Goal: Task Accomplishment & Management: Manage account settings

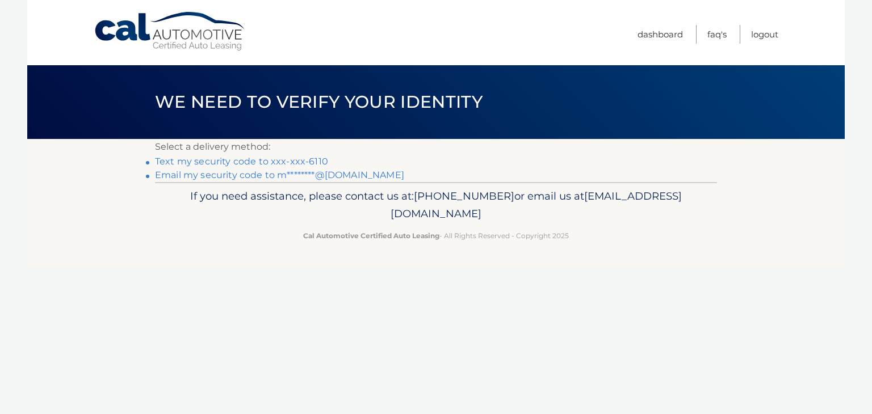
click at [277, 172] on link "Email my security code to m********@gmail.com" at bounding box center [279, 175] width 249 height 11
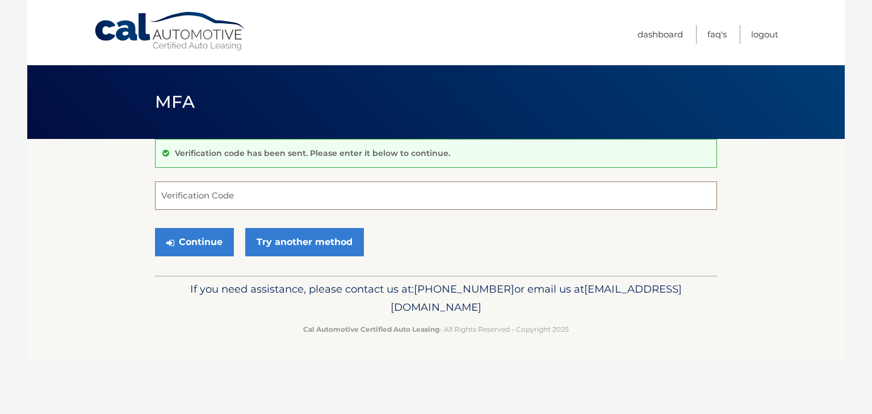
drag, startPoint x: 310, startPoint y: 178, endPoint x: 306, endPoint y: 184, distance: 7.4
drag, startPoint x: 306, startPoint y: 184, endPoint x: 189, endPoint y: 196, distance: 118.0
click at [189, 196] on input "Verification Code" at bounding box center [436, 196] width 562 height 28
paste input "098315"
click at [188, 243] on button "Continue" at bounding box center [194, 242] width 79 height 28
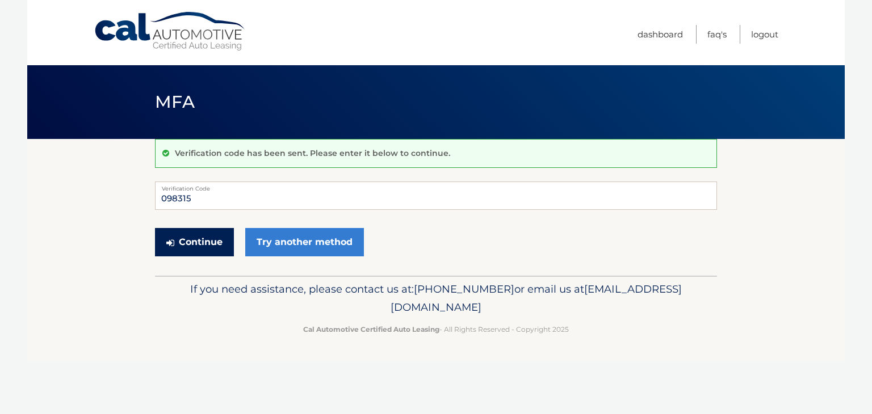
click at [193, 239] on button "Continue" at bounding box center [194, 242] width 79 height 28
type input "098315"
click at [155, 228] on button "Continue" at bounding box center [194, 242] width 79 height 28
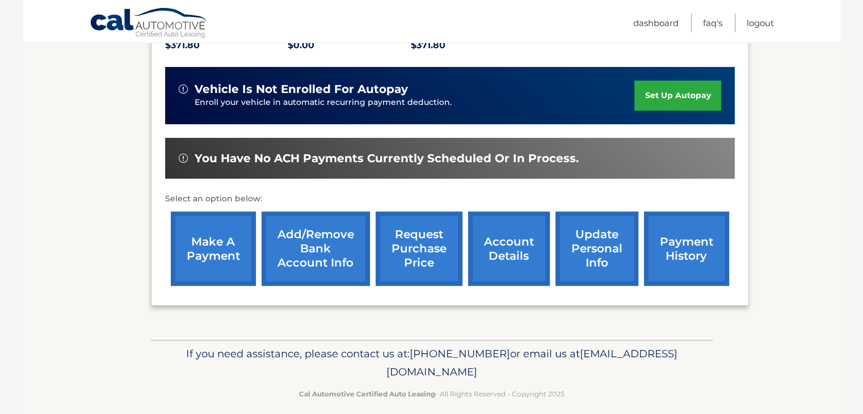
scroll to position [272, 0]
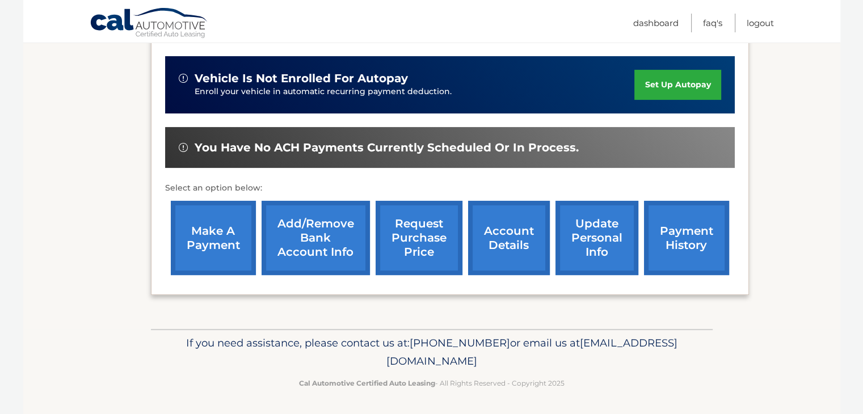
click at [502, 243] on link "account details" at bounding box center [509, 238] width 82 height 74
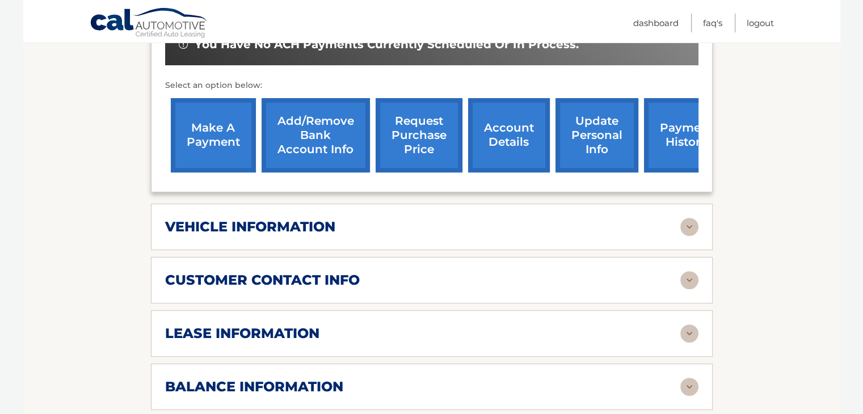
scroll to position [435, 0]
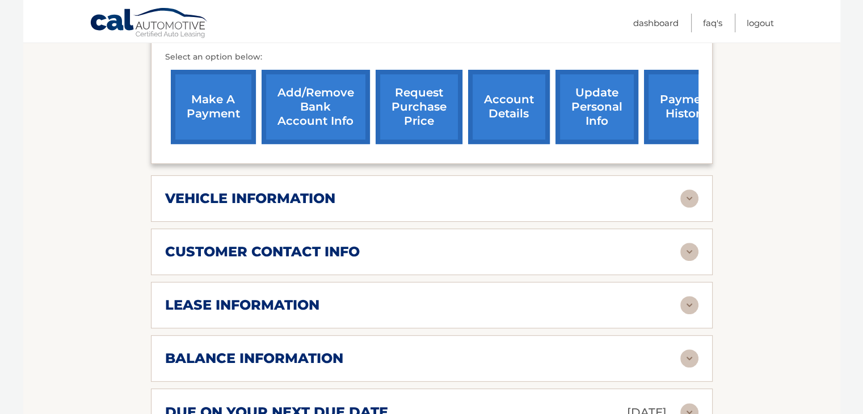
click at [242, 129] on div "make a payment Add/Remove bank account info request purchase price account deta…" at bounding box center [450, 107] width 570 height 86
click at [218, 115] on link "make a payment" at bounding box center [213, 107] width 85 height 74
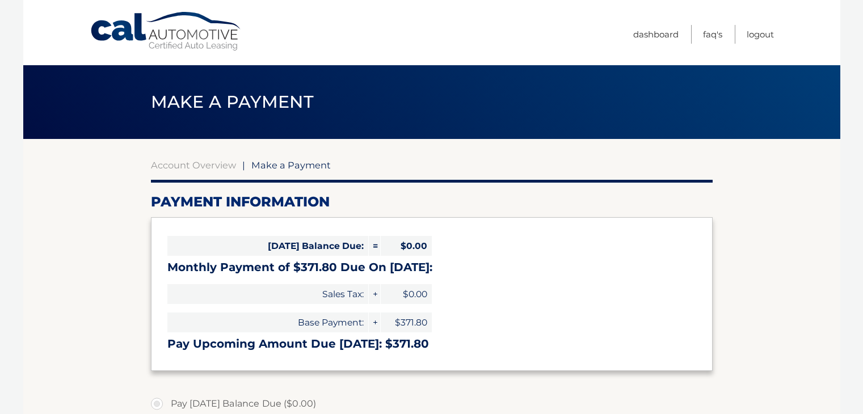
select select "YWZhOGE4ZDMtN2Q2OS00MmVkLWEzMTctMjI4ODE1ZDVjNzlh"
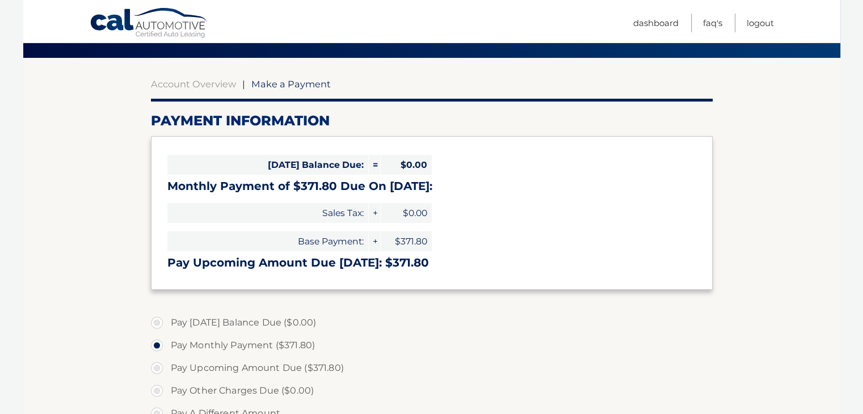
scroll to position [75, 0]
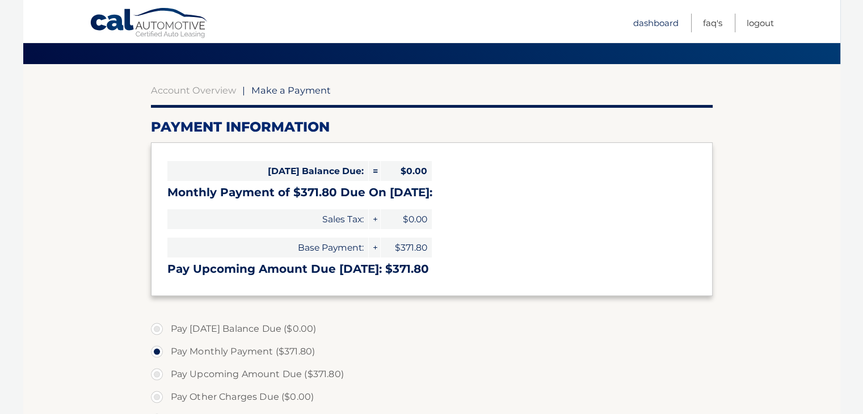
click at [670, 21] on link "Dashboard" at bounding box center [655, 23] width 45 height 19
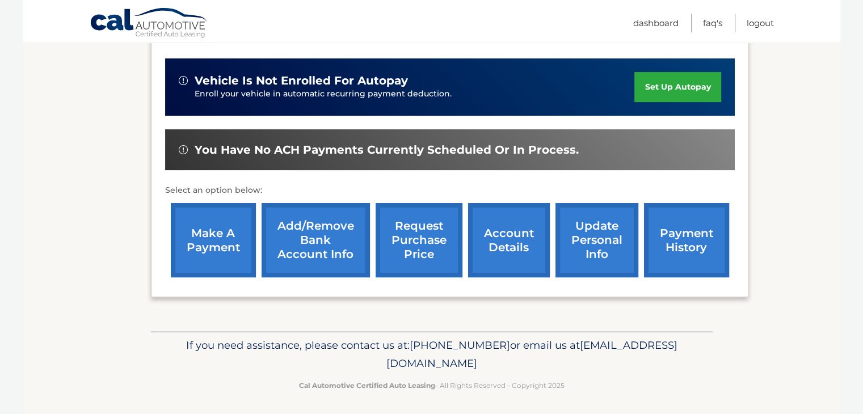
scroll to position [272, 0]
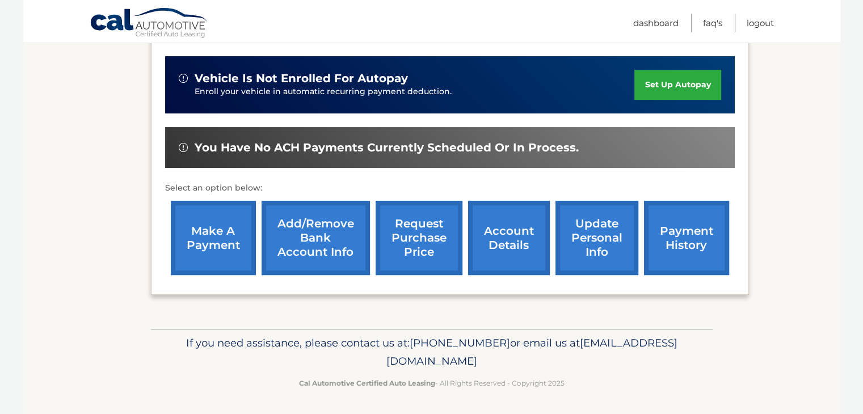
click at [627, 234] on link "update personal info" at bounding box center [597, 238] width 83 height 74
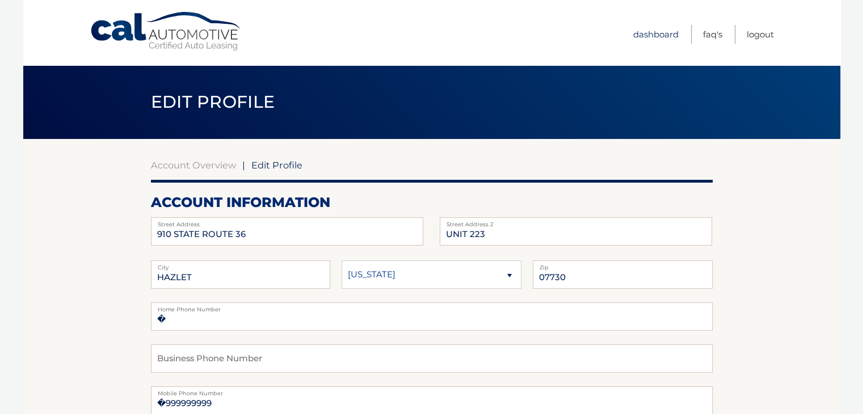
click at [644, 39] on link "Dashboard" at bounding box center [655, 34] width 45 height 19
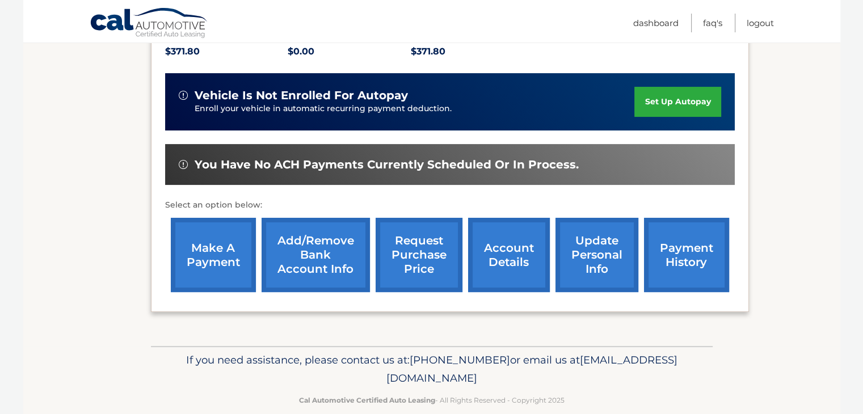
scroll to position [264, 0]
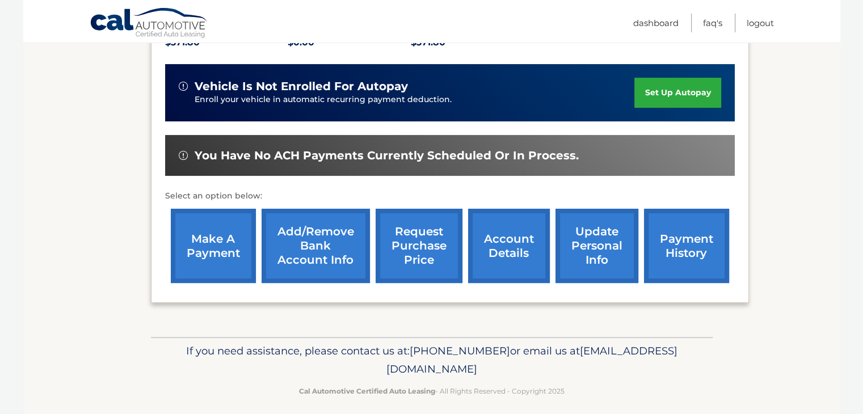
click at [320, 255] on link "Add/Remove bank account info" at bounding box center [316, 246] width 108 height 74
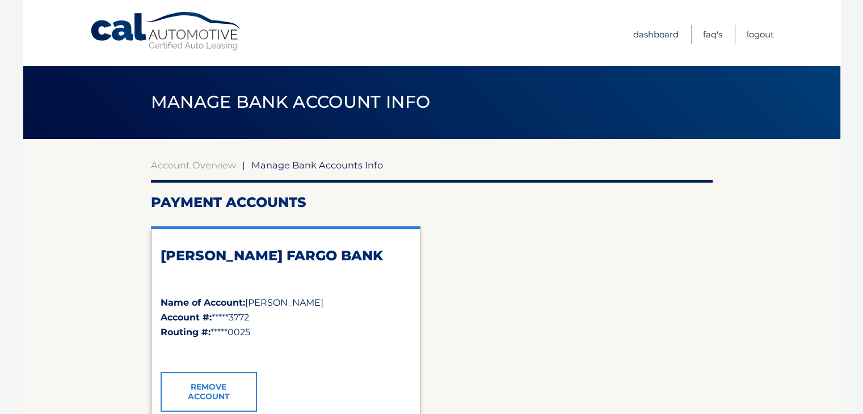
click at [655, 32] on link "Dashboard" at bounding box center [655, 34] width 45 height 19
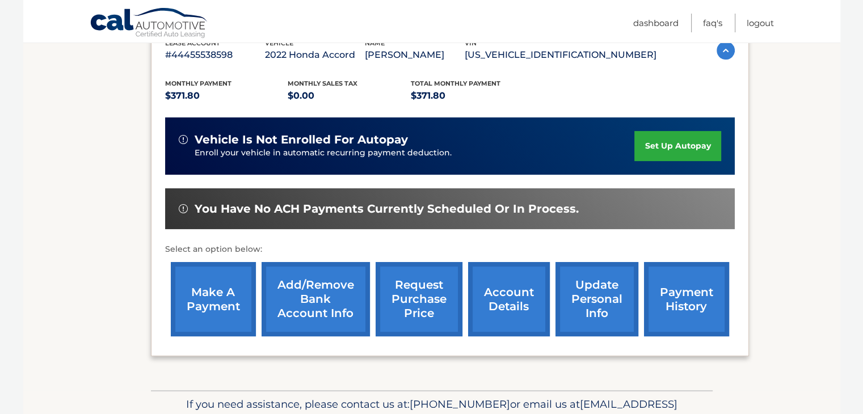
scroll to position [227, 0]
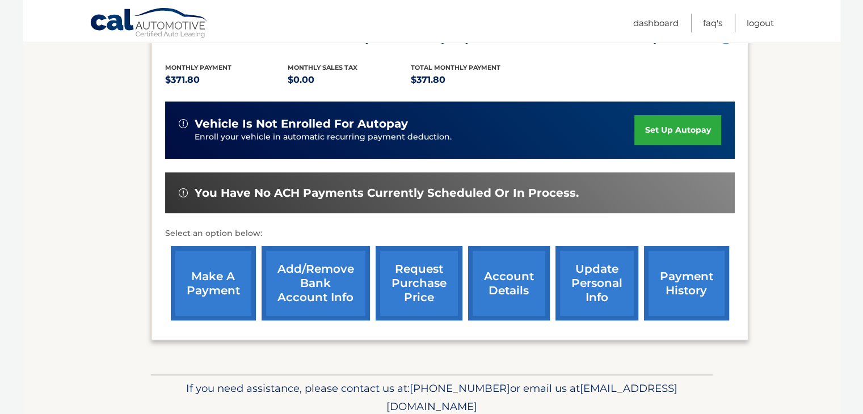
click at [508, 284] on link "account details" at bounding box center [509, 283] width 82 height 74
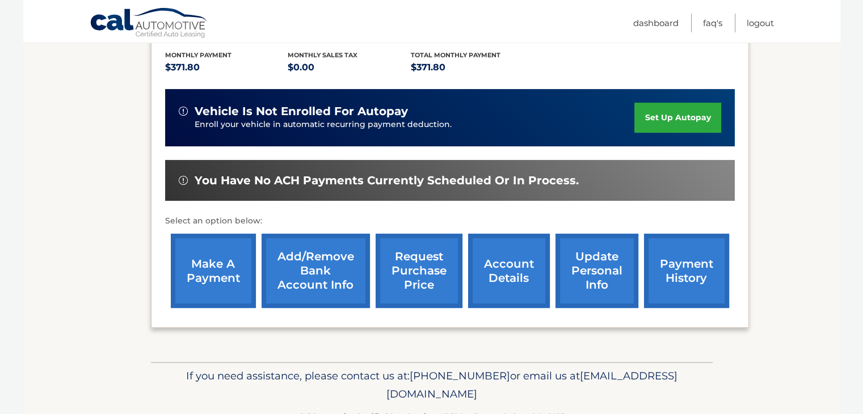
scroll to position [246, 0]
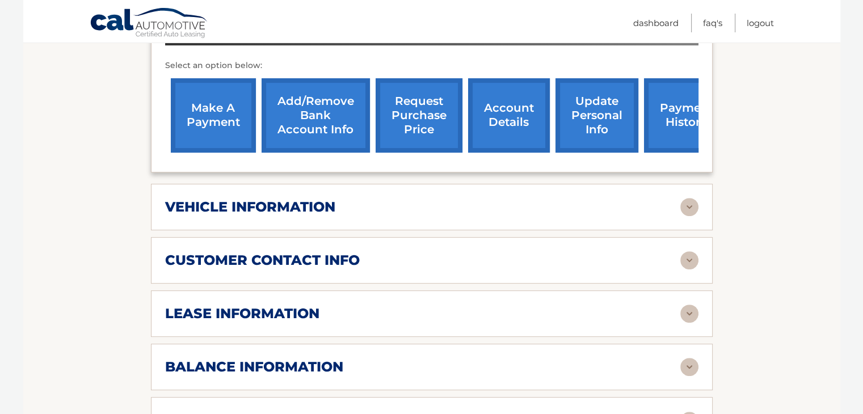
scroll to position [454, 0]
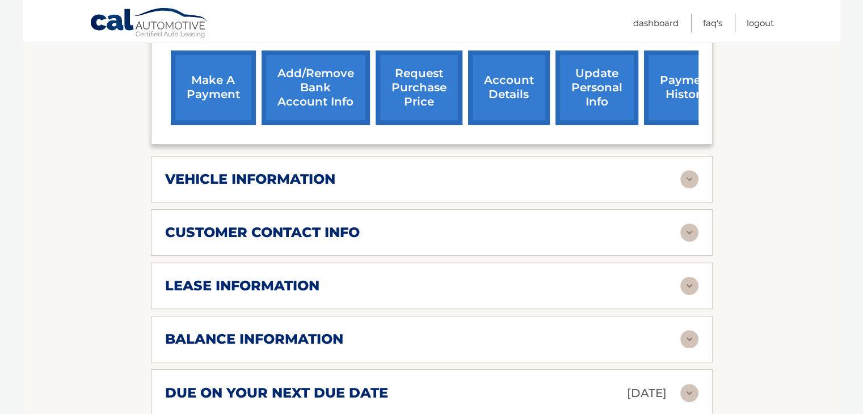
click at [535, 171] on div "vehicle information" at bounding box center [422, 179] width 515 height 17
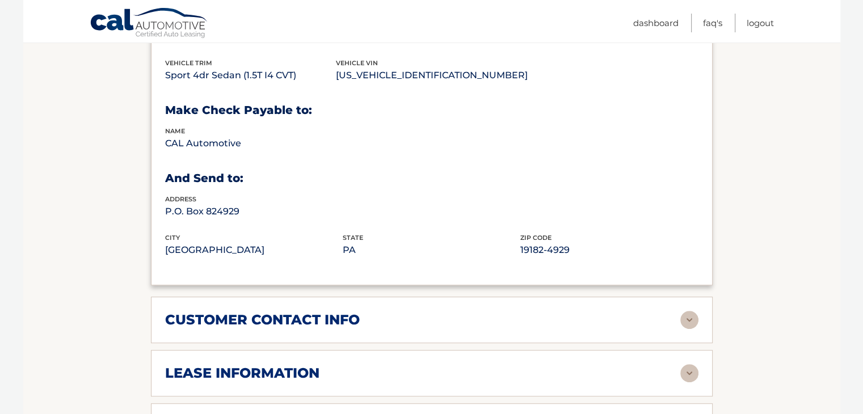
scroll to position [662, 0]
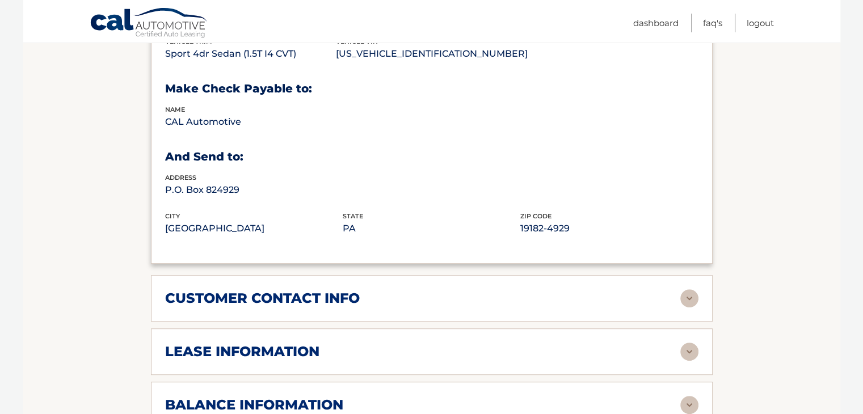
click at [510, 296] on div "customer contact info full name MICHAEL CALVONI street address 910 STATE ROUTE …" at bounding box center [432, 298] width 562 height 47
click at [513, 290] on div "customer contact info" at bounding box center [422, 298] width 515 height 17
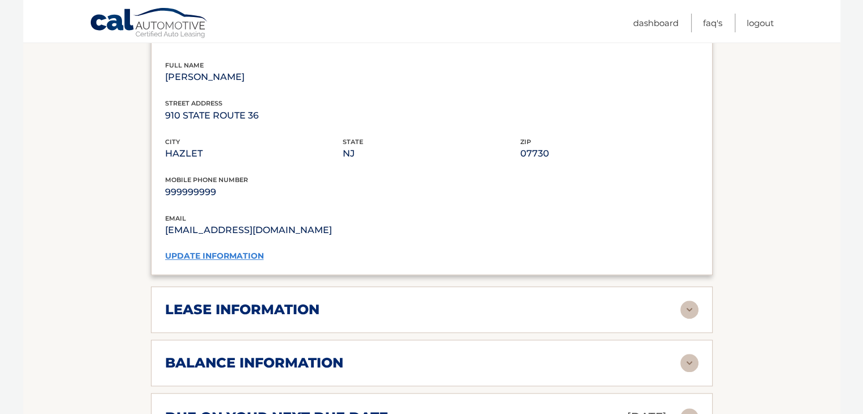
click at [548, 301] on div "lease information" at bounding box center [422, 309] width 515 height 17
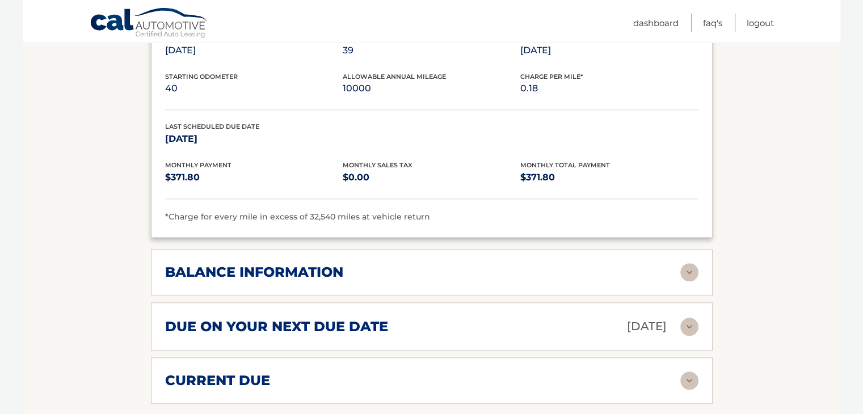
scroll to position [1249, 0]
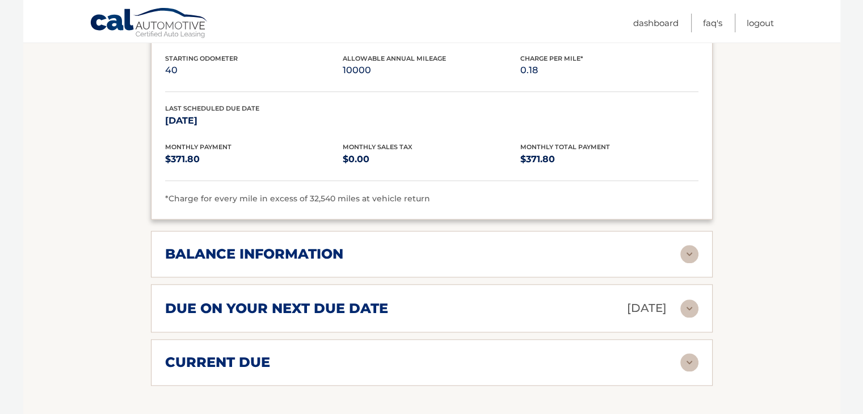
click at [566, 246] on div "balance information" at bounding box center [422, 254] width 515 height 17
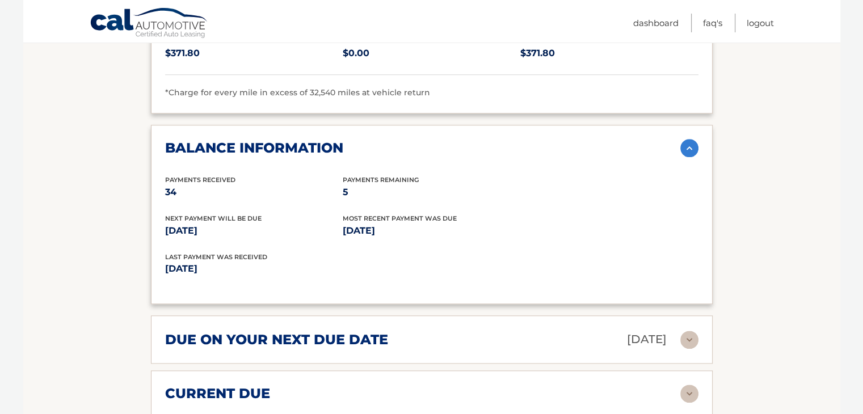
scroll to position [1362, 0]
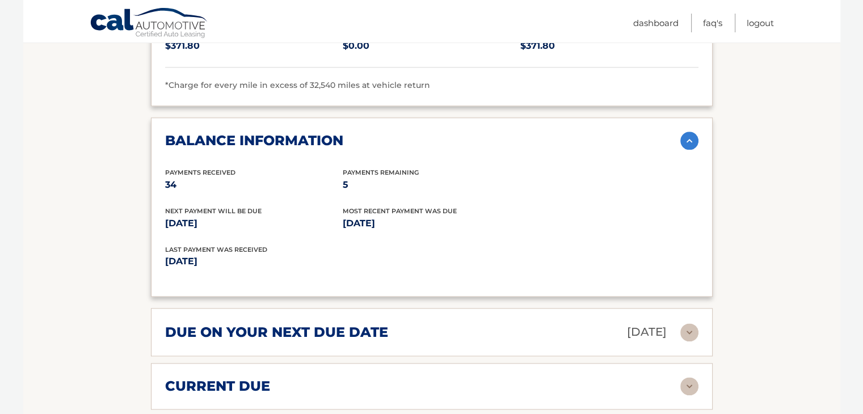
click at [526, 378] on div "current due" at bounding box center [422, 386] width 515 height 17
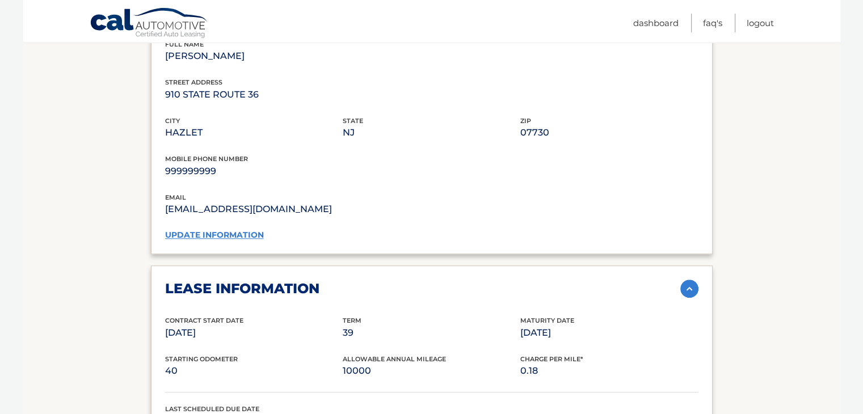
scroll to position [945, 0]
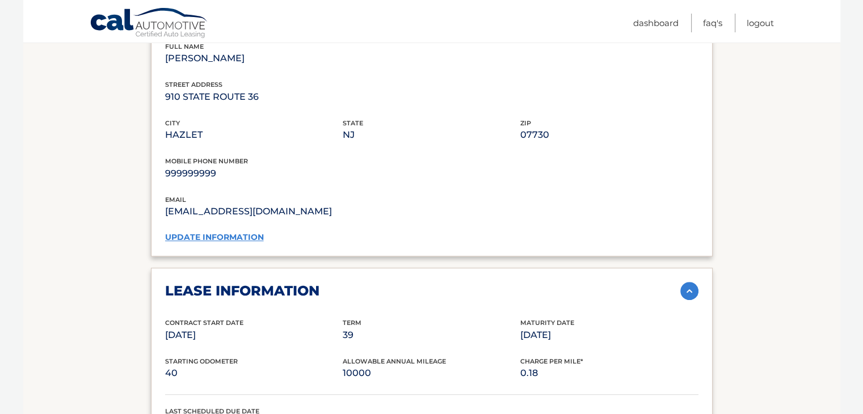
click at [234, 232] on link "update information" at bounding box center [214, 237] width 99 height 10
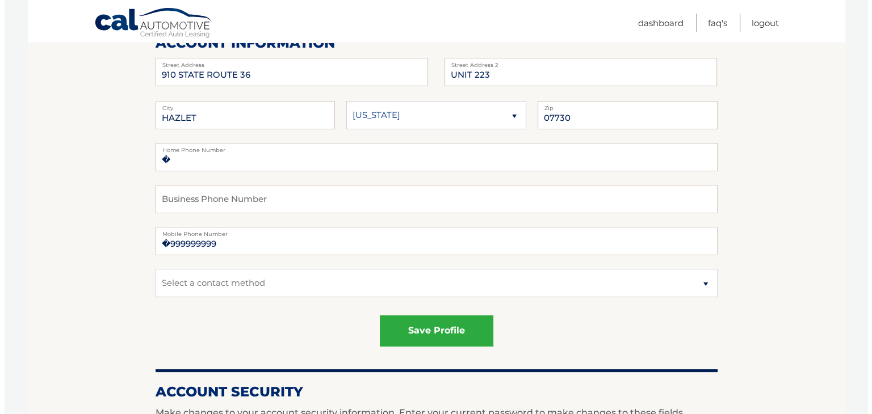
scroll to position [157, 0]
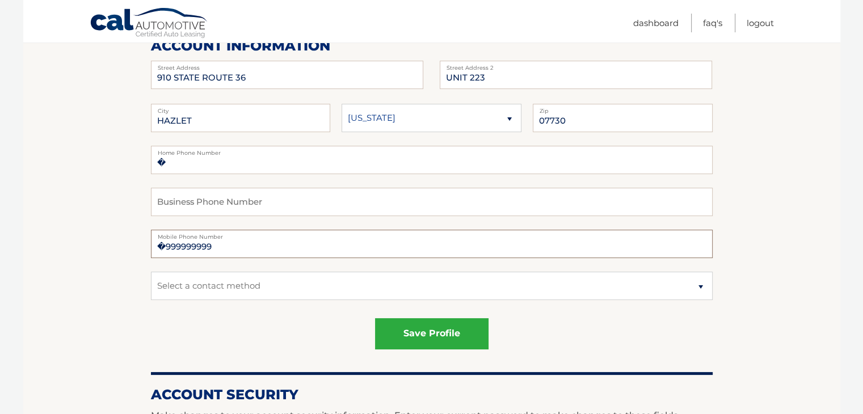
click at [201, 243] on input "�999999999" at bounding box center [432, 244] width 562 height 28
type input "�8486336110"
click at [421, 318] on button "save profile" at bounding box center [432, 333] width 114 height 31
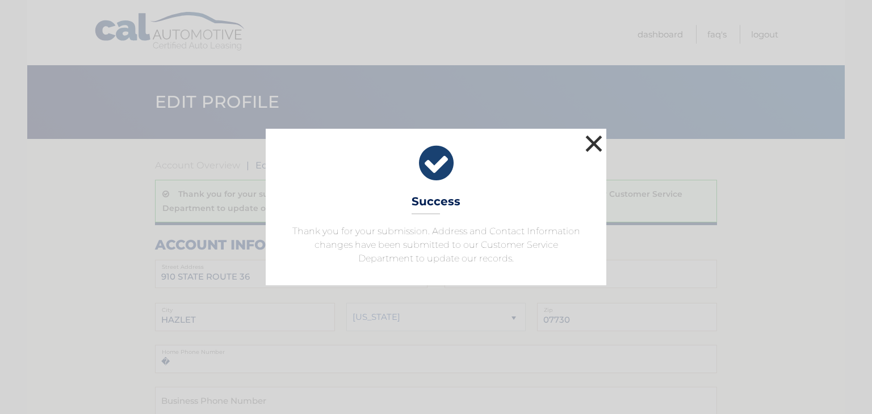
click at [595, 141] on button "×" at bounding box center [593, 143] width 23 height 23
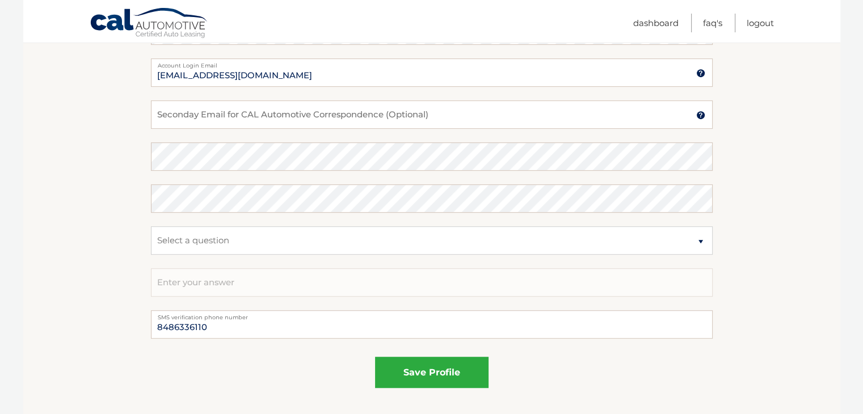
scroll to position [634, 0]
click at [758, 23] on link "Logout" at bounding box center [760, 23] width 27 height 19
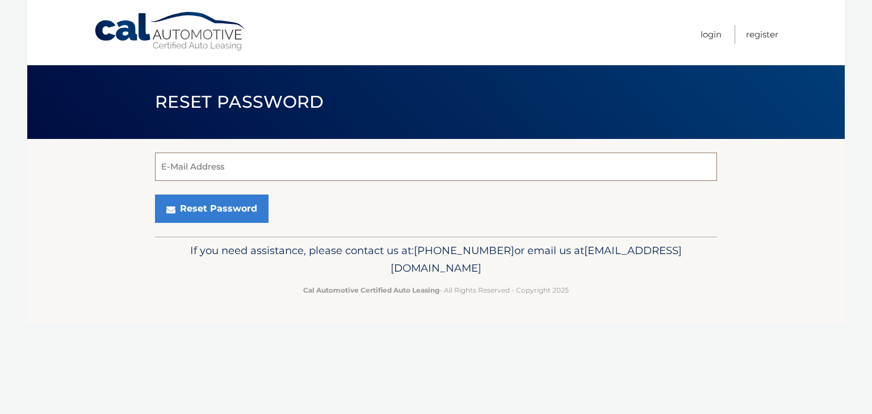
click at [422, 172] on input "E-Mail Address" at bounding box center [436, 167] width 562 height 28
type input "[EMAIL_ADDRESS][DOMAIN_NAME]"
click at [155, 195] on button "Reset Password" at bounding box center [212, 209] width 114 height 28
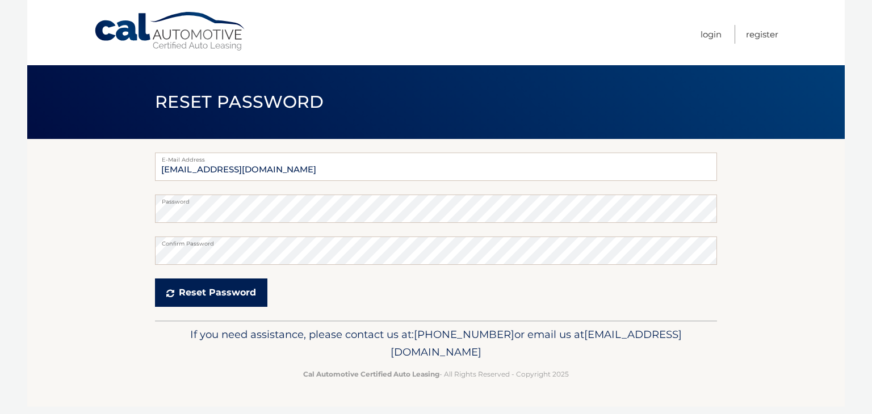
click at [213, 291] on button "Reset Password" at bounding box center [211, 293] width 112 height 28
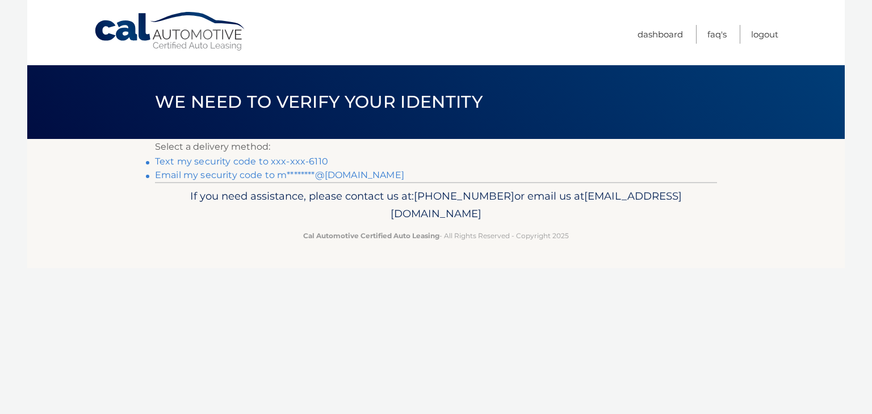
click at [241, 178] on link "Email my security code to m********@gmail.com" at bounding box center [279, 175] width 249 height 11
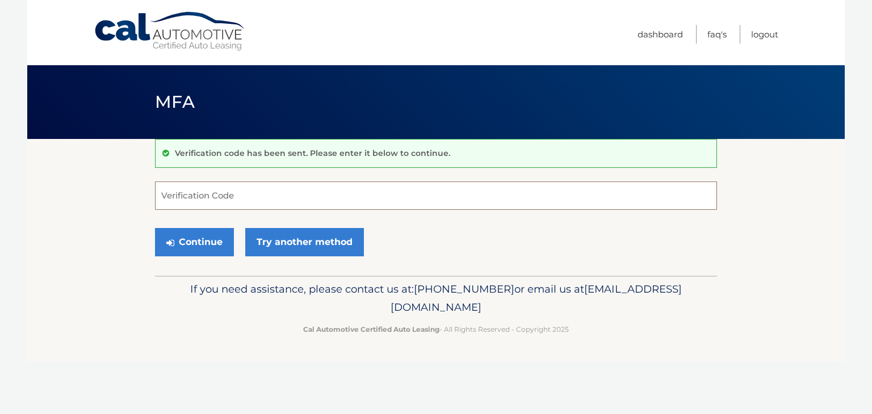
paste input "521806"
type input "521806"
click at [155, 228] on button "Continue" at bounding box center [194, 242] width 79 height 28
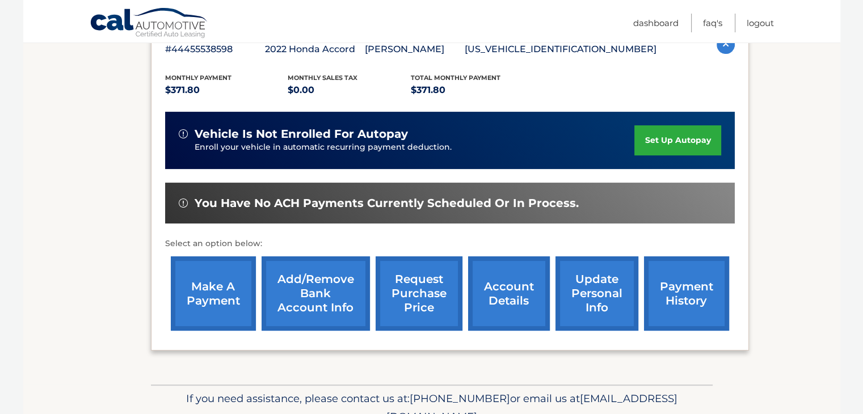
scroll to position [264, 0]
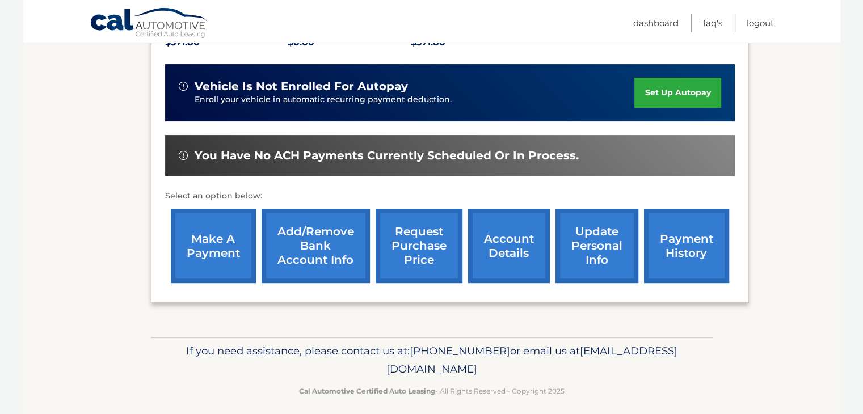
click at [575, 246] on link "update personal info" at bounding box center [597, 246] width 83 height 74
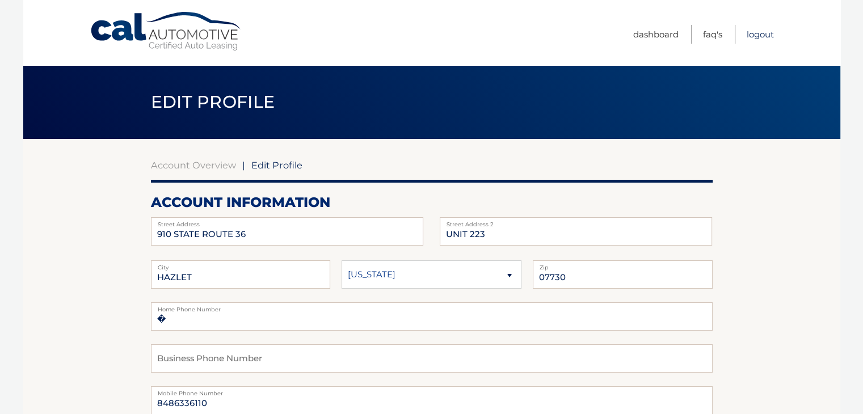
click at [773, 32] on link "Logout" at bounding box center [760, 34] width 27 height 19
